Goal: Task Accomplishment & Management: Manage account settings

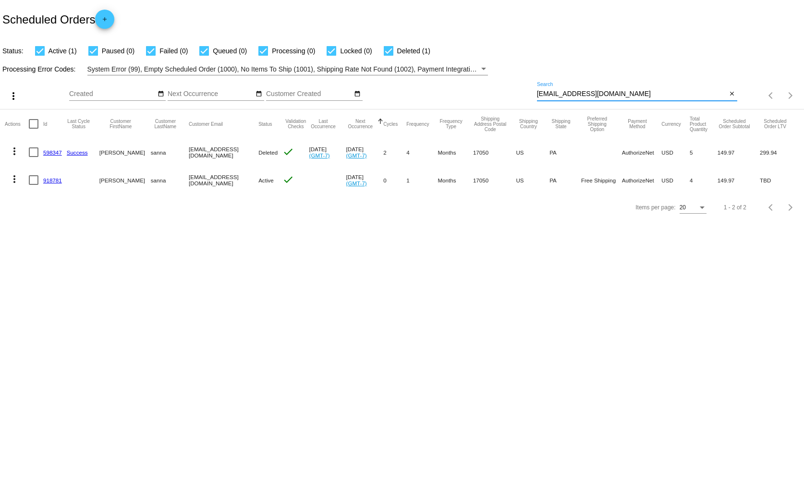
click at [567, 92] on input "[EMAIL_ADDRESS][DOMAIN_NAME]" at bounding box center [632, 94] width 190 height 8
paste input "judicolgan"
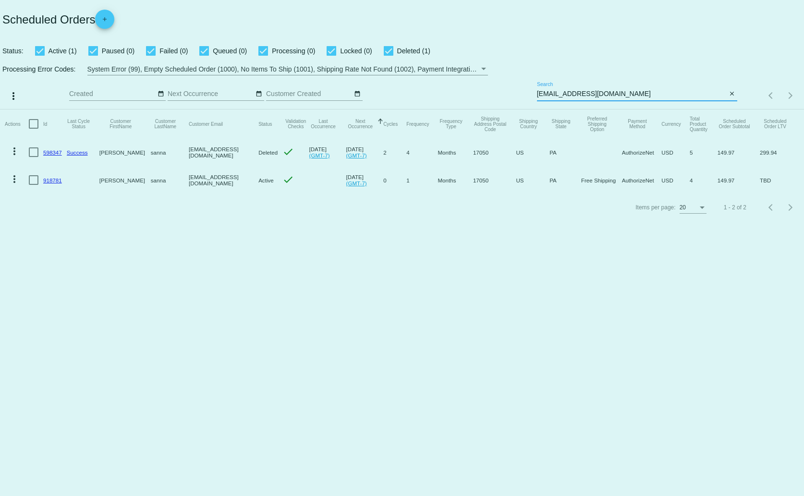
type input "[EMAIL_ADDRESS][DOMAIN_NAME]"
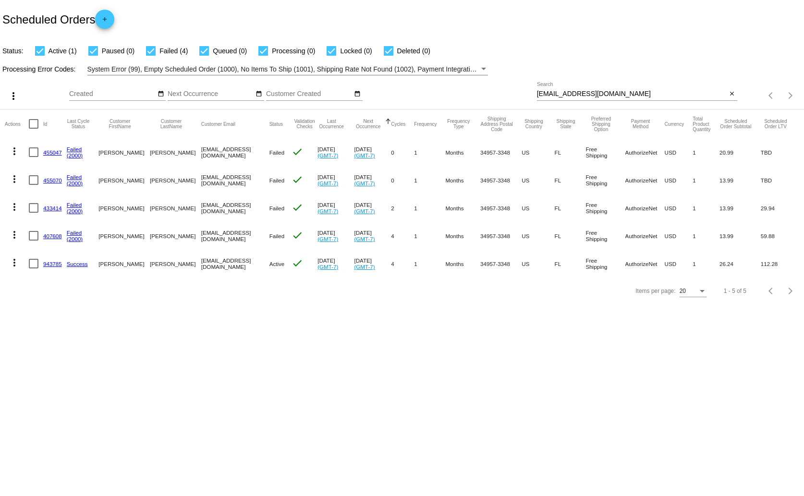
click at [45, 262] on link "943785" at bounding box center [52, 264] width 19 height 6
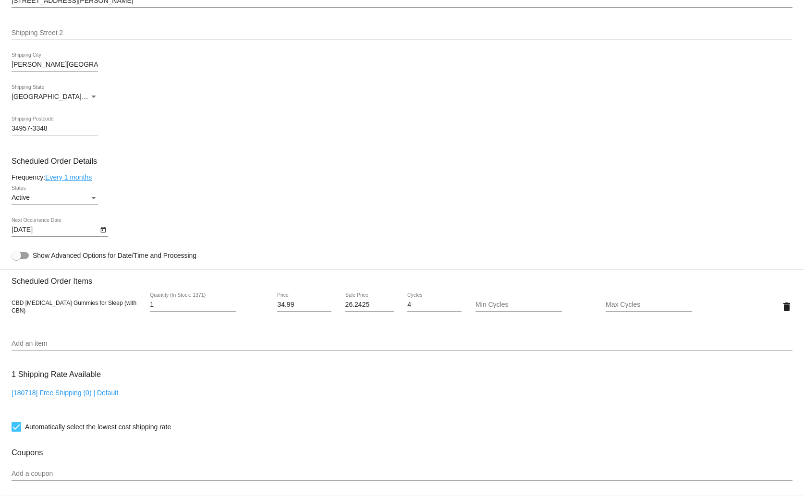
scroll to position [401, 0]
click at [103, 230] on icon "Open calendar" at bounding box center [102, 230] width 5 height 6
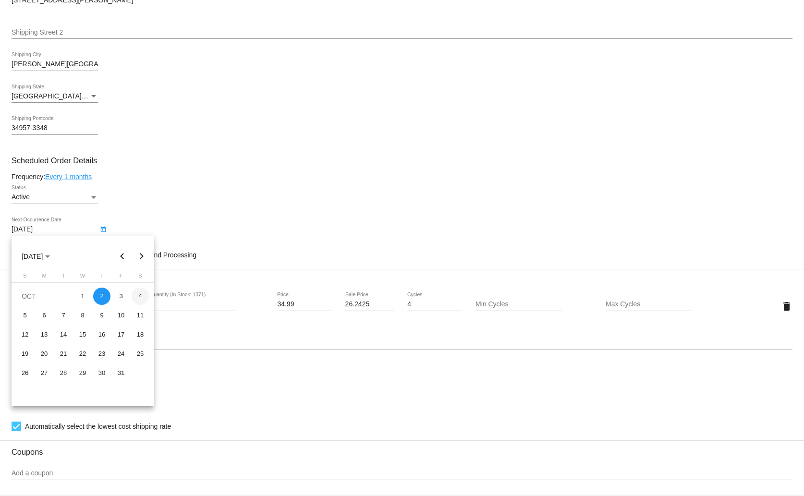
click at [138, 301] on div "4" at bounding box center [140, 296] width 17 height 17
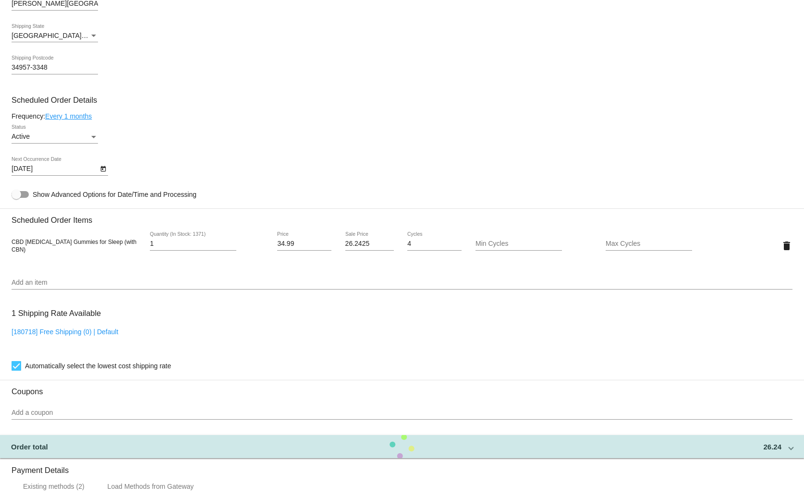
scroll to position [463, 0]
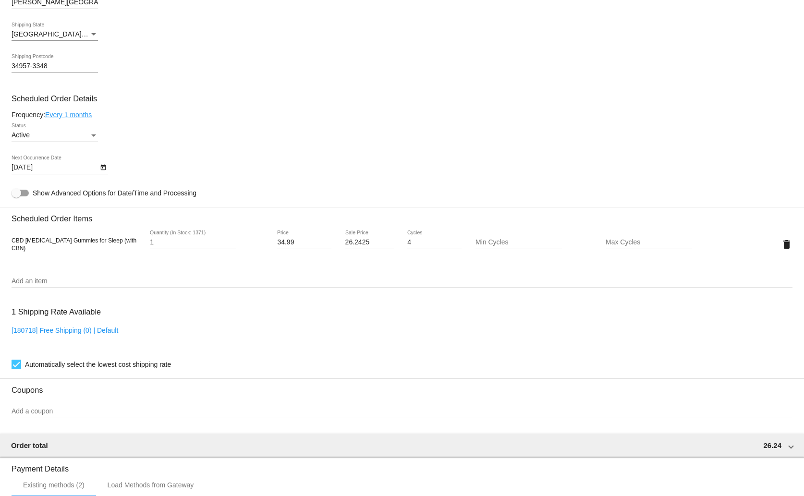
drag, startPoint x: 102, startPoint y: 246, endPoint x: 12, endPoint y: 247, distance: 90.3
click at [12, 247] on span "CBD [MEDICAL_DATA] Gummies for Sleep (with CBN)" at bounding box center [74, 244] width 125 height 14
copy span "CBD [MEDICAL_DATA] Gummies for Sleep"
click at [115, 254] on div "CBD [MEDICAL_DATA] Gummies for Sleep (with CBN) 1 Quantity (In Stock: 1371) 34.…" at bounding box center [402, 244] width 781 height 27
click at [106, 167] on icon "Open calendar" at bounding box center [103, 168] width 7 height 12
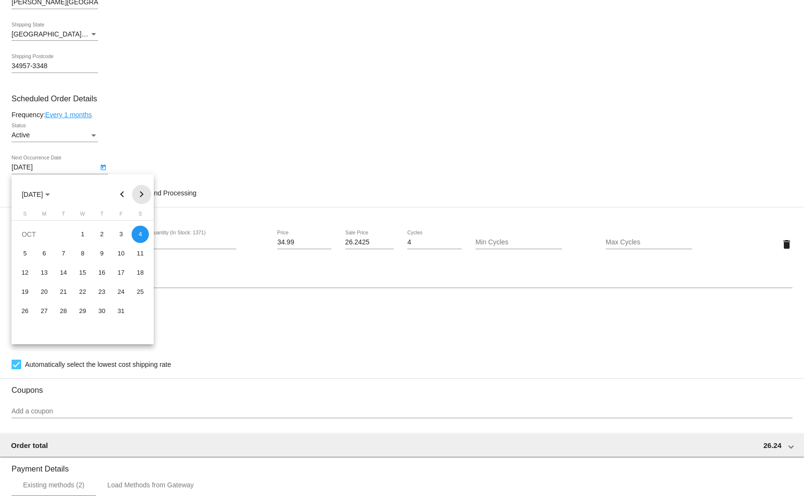
click at [138, 194] on button "Next month" at bounding box center [141, 194] width 19 height 19
click at [141, 238] on div "1" at bounding box center [140, 234] width 17 height 17
type input "[DATE]"
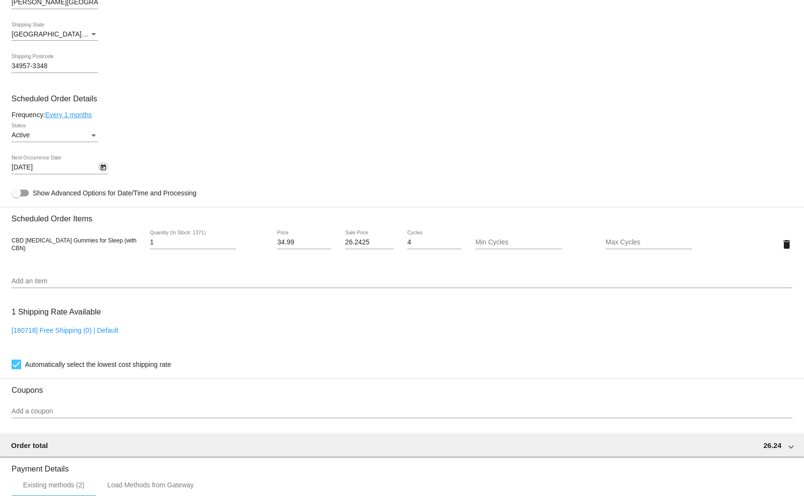
scroll to position [668, 0]
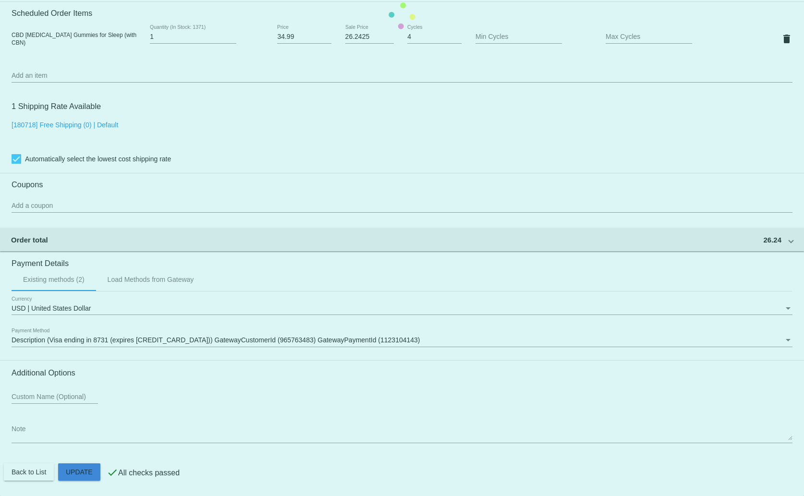
click at [76, 472] on mat-card "Customer 1534382: [PERSON_NAME] [EMAIL_ADDRESS][DOMAIN_NAME] Customer Shipping …" at bounding box center [402, 15] width 804 height 961
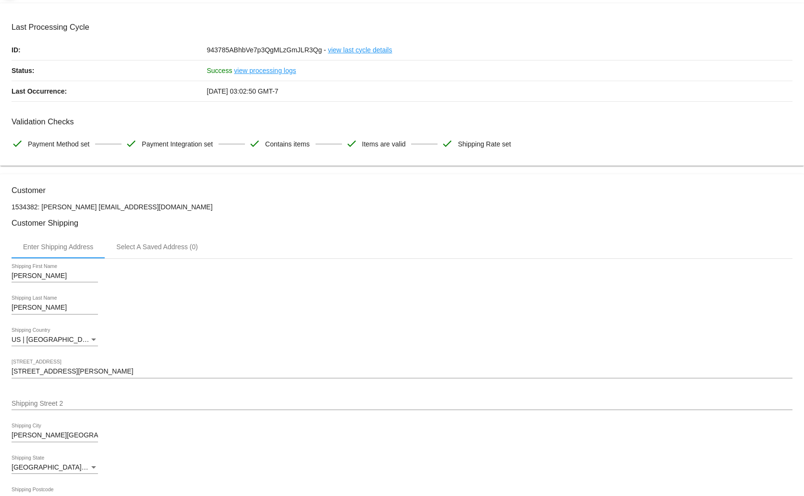
scroll to position [0, 0]
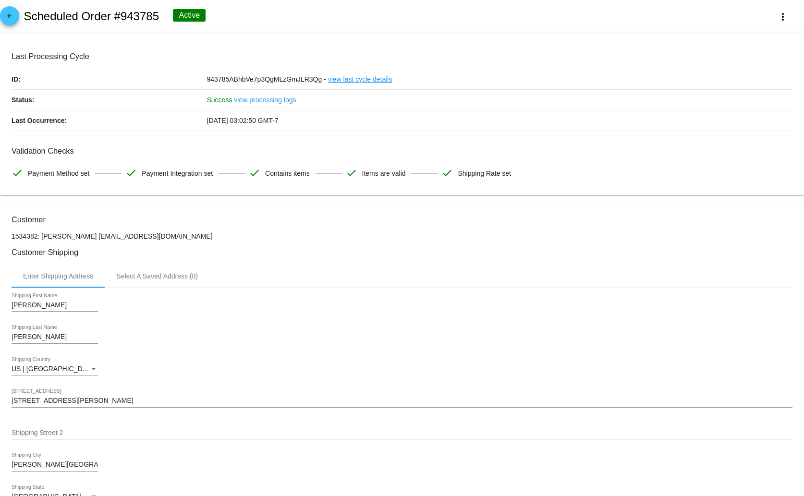
click at [141, 15] on h2 "Scheduled Order #943785" at bounding box center [91, 16] width 135 height 13
copy h2 "943785"
